Goal: Entertainment & Leisure: Consume media (video, audio)

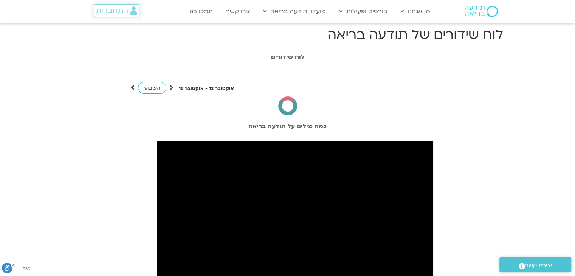
click at [111, 11] on span "התחברות" at bounding box center [112, 10] width 32 height 8
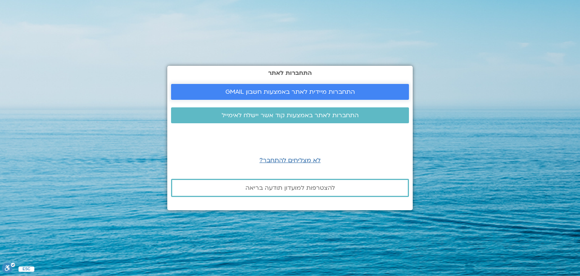
click at [232, 88] on span "התחברות מיידית לאתר באמצעות חשבון GMAIL" at bounding box center [291, 91] width 130 height 7
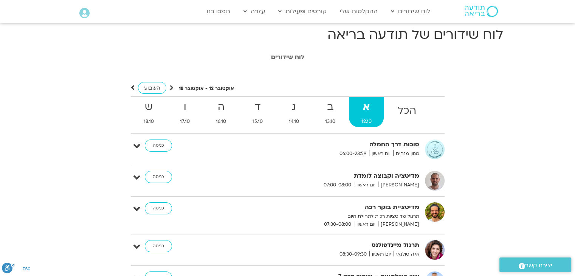
click at [176, 87] on div "[DATE] - [DATE] השבוע" at bounding box center [182, 87] width 103 height 9
click at [171, 87] on icon at bounding box center [172, 88] width 4 height 8
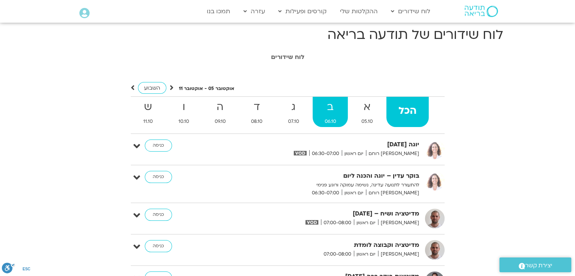
click at [331, 114] on strong "ב" at bounding box center [330, 107] width 36 height 17
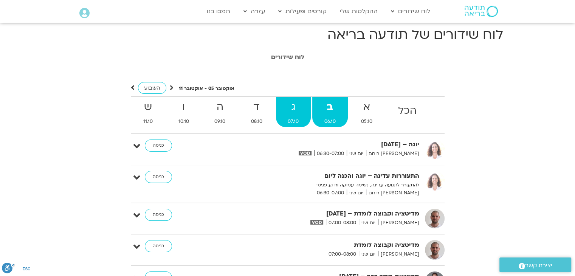
click at [295, 114] on strong "ג" at bounding box center [293, 107] width 35 height 17
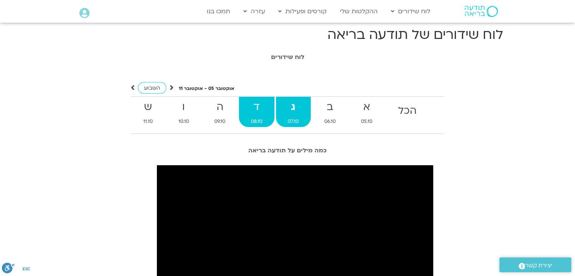
click at [261, 112] on strong "ד" at bounding box center [257, 107] width 36 height 17
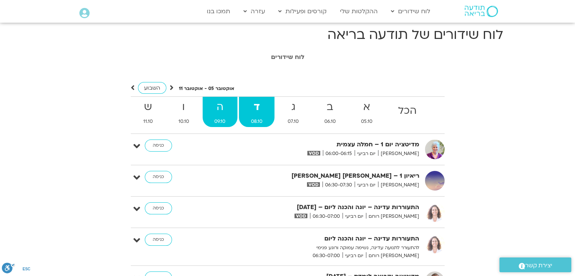
click at [221, 114] on strong "ה" at bounding box center [219, 107] width 35 height 17
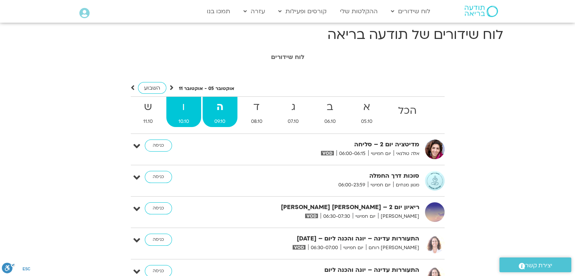
click at [192, 114] on strong "ו" at bounding box center [183, 107] width 35 height 17
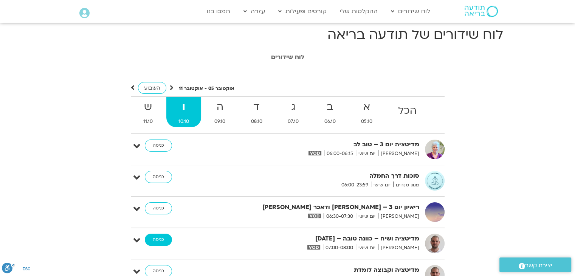
click at [164, 242] on link "כניסה" at bounding box center [158, 239] width 27 height 12
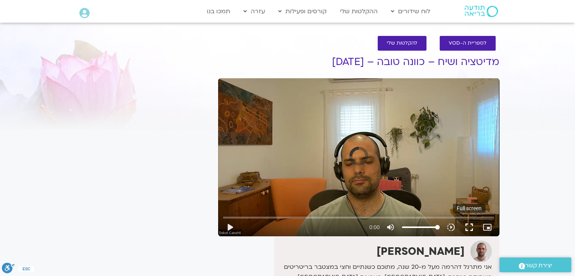
click at [465, 221] on button "fullscreen" at bounding box center [469, 227] width 18 height 18
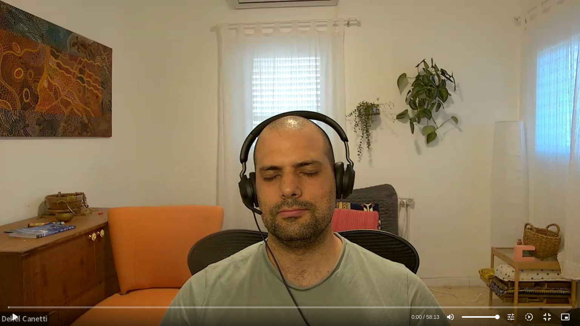
click at [465, 254] on div "Skip Ad 0:00 play_arrow 0:00 / 58:13 volume_up Mute tune Resolution Auto 720p s…" at bounding box center [290, 163] width 580 height 326
click at [551, 317] on button "fullscreen_exit" at bounding box center [547, 317] width 18 height 18
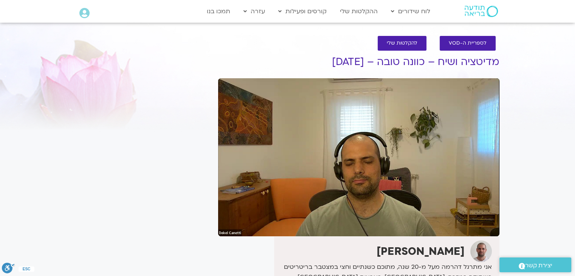
click at [524, 181] on section "לספריית ה-VOD להקלטות שלי מדיטציה ושיח – כוונה טובה – 10.10.25 דקל קנטי אני מתר…" at bounding box center [287, 241] width 575 height 427
click at [528, 43] on section "לספריית ה-VOD להקלטות שלי מדיטציה ושיח – כוונה טובה – 10.10.25 דקל קנטי אני מתר…" at bounding box center [287, 241] width 575 height 427
click at [148, 211] on div "It seems we can't find what you're looking for. It seems we can't find what you…" at bounding box center [143, 249] width 142 height 412
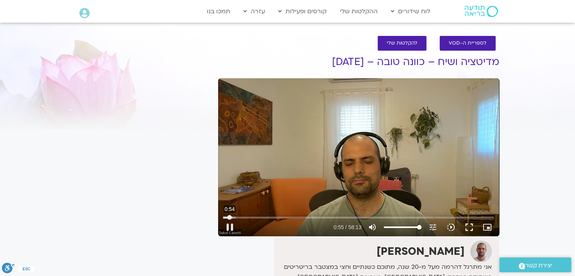
click at [229, 216] on input "Seek" at bounding box center [358, 217] width 271 height 5
type input "58.079512"
